Goal: Unclear

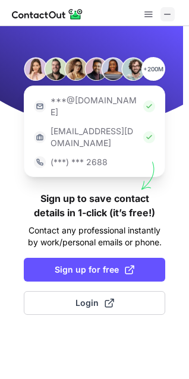
click at [172, 13] on span at bounding box center [168, 15] width 10 height 10
